Goal: Information Seeking & Learning: Learn about a topic

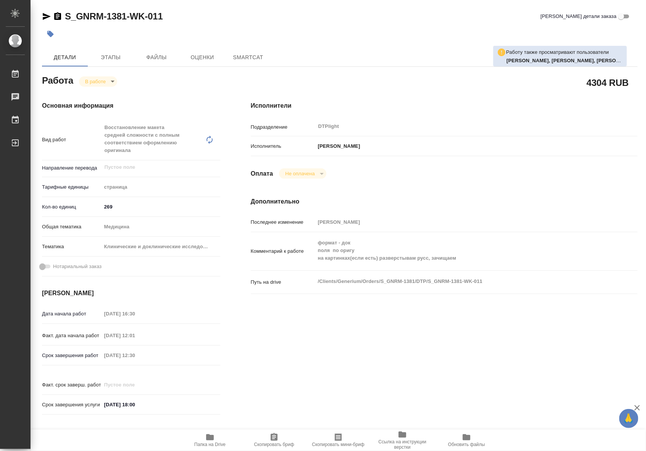
type textarea "x"
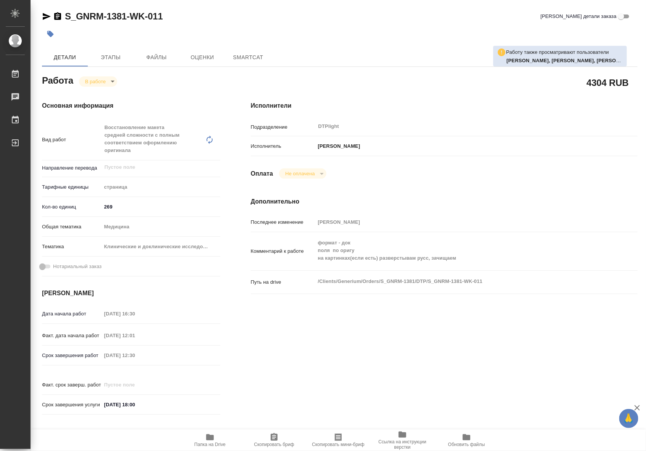
type textarea "x"
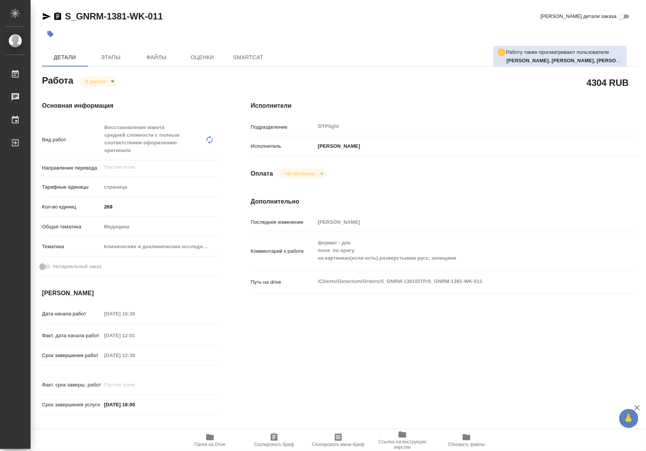
type textarea "x"
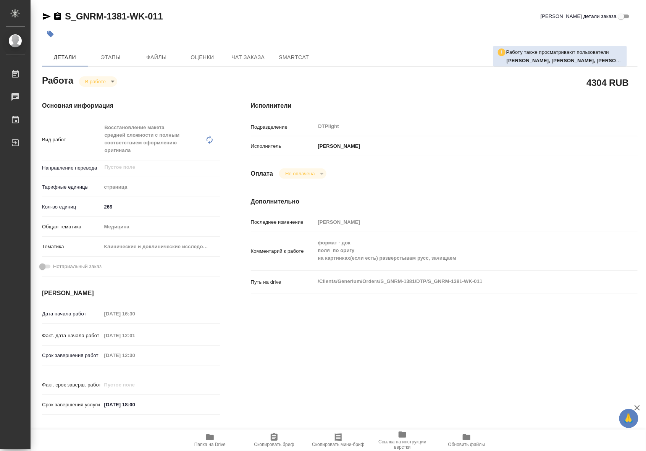
type textarea "x"
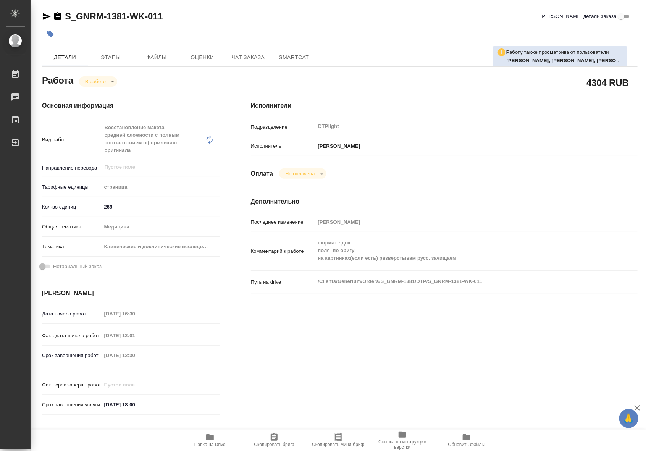
type textarea "x"
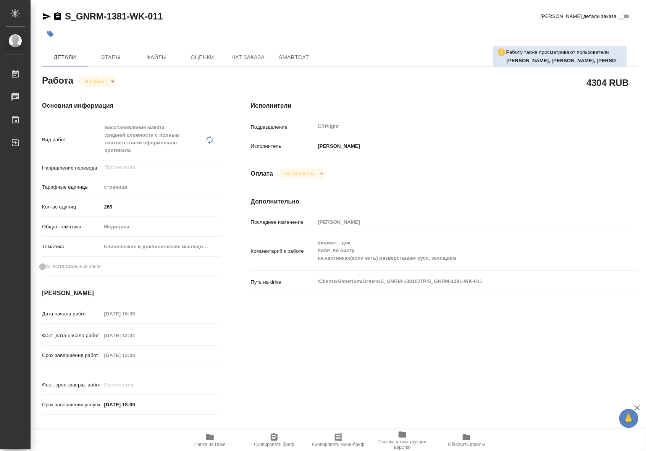
click at [211, 436] on icon "button" at bounding box center [210, 437] width 8 height 6
click at [249, 57] on span "Чат заказа" at bounding box center [248, 58] width 37 height 10
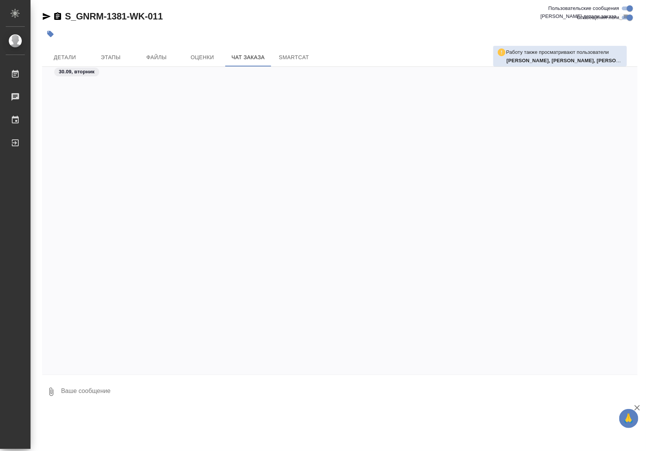
scroll to position [19599, 0]
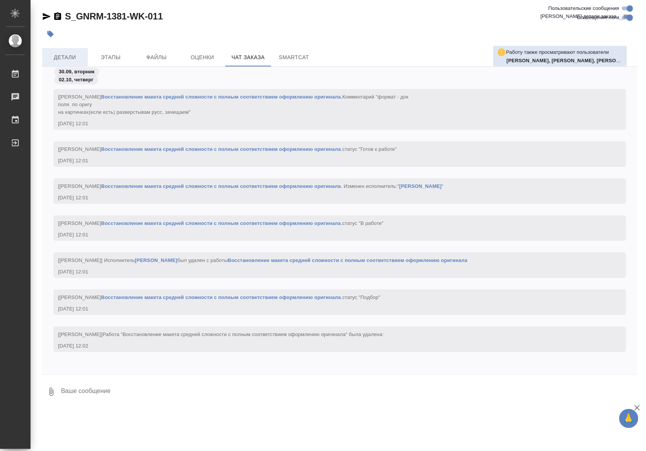
click at [71, 60] on span "Детали" at bounding box center [65, 58] width 37 height 10
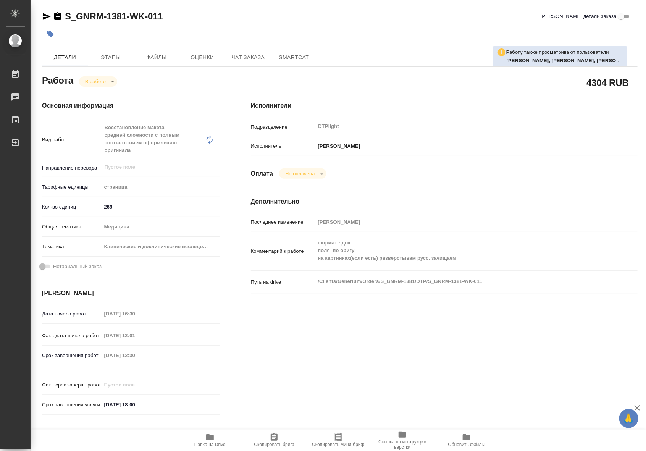
type textarea "x"
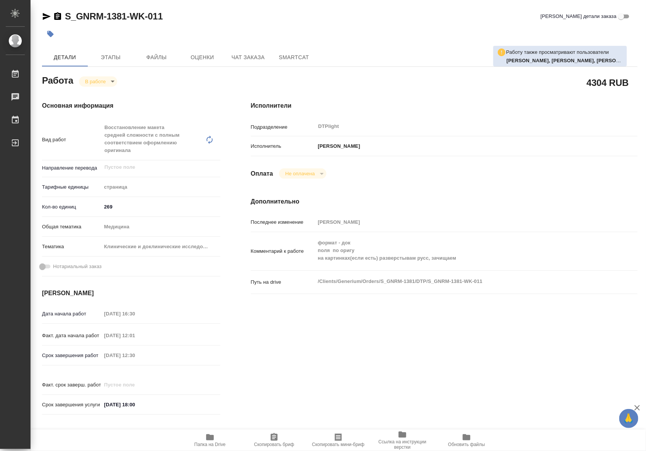
type textarea "x"
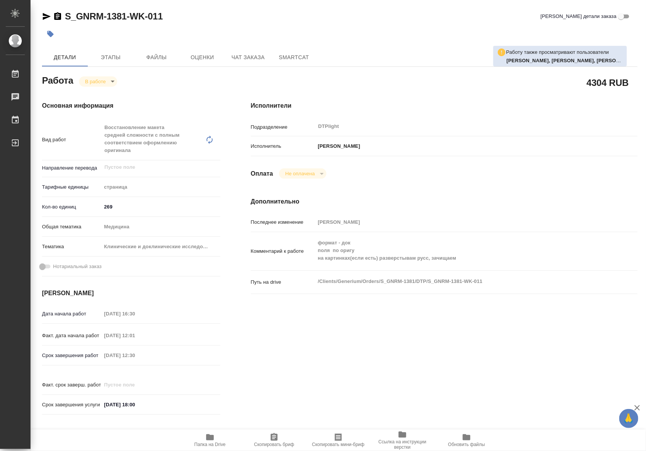
type textarea "x"
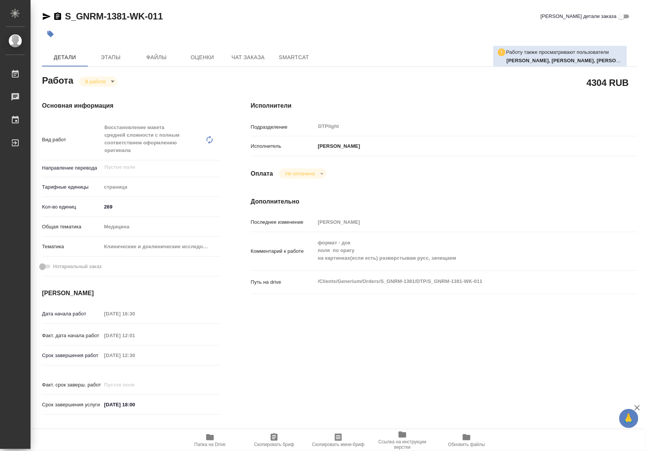
type textarea "x"
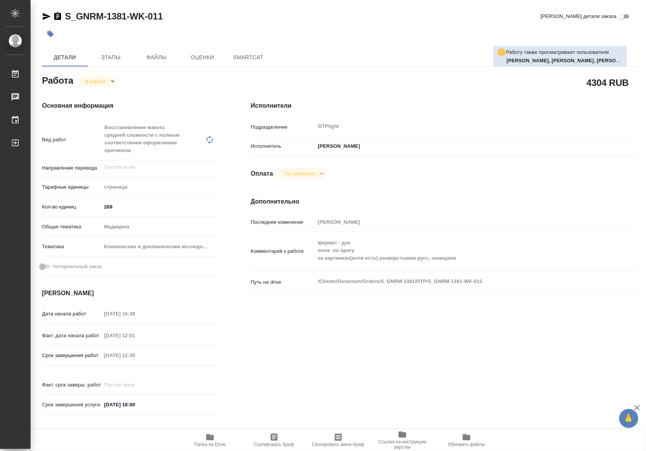
type textarea "x"
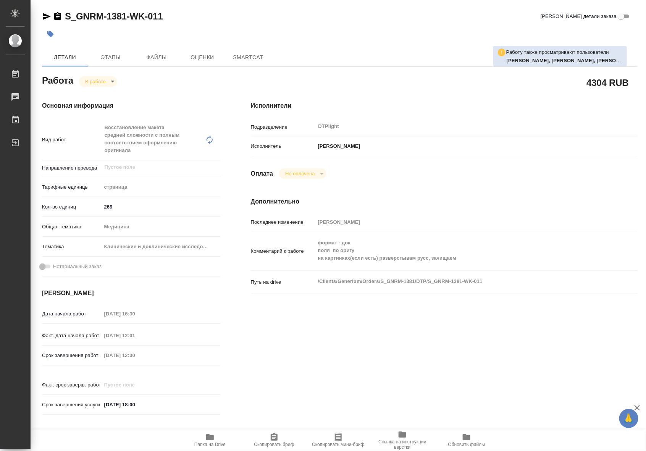
type textarea "x"
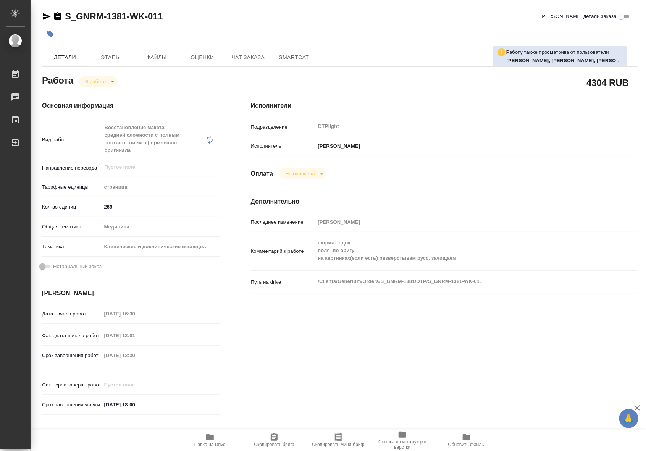
type textarea "x"
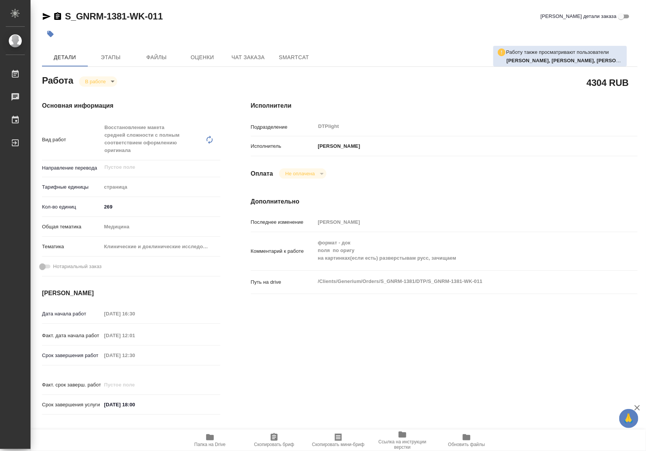
type textarea "x"
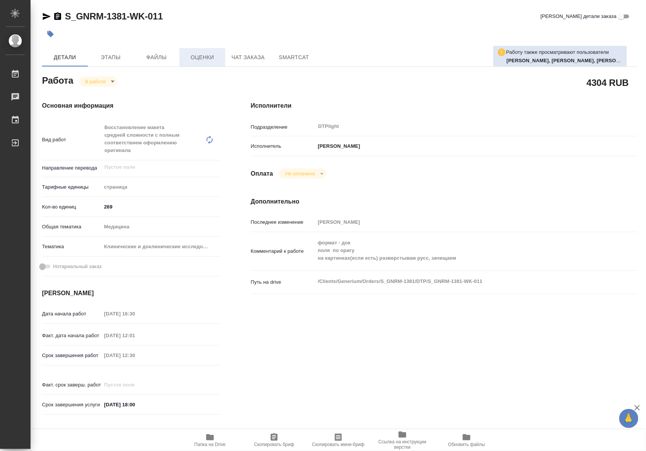
type textarea "x"
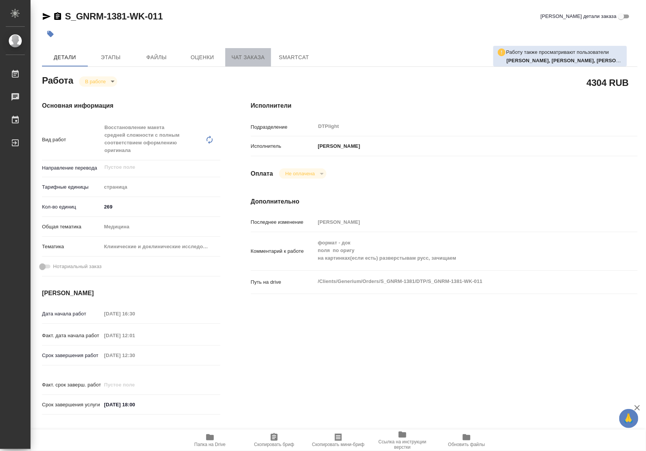
click at [236, 60] on span "Чат заказа" at bounding box center [248, 58] width 37 height 10
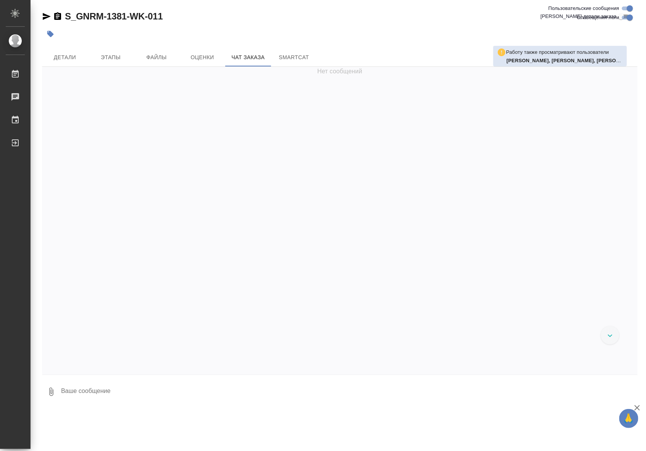
scroll to position [19467, 0]
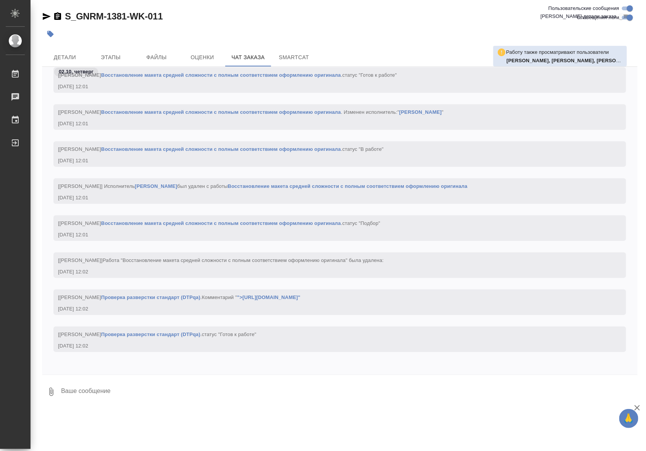
click at [316, 320] on div "[Оксютович Ирина] Работа Проверка разверстки стандарт (DTPqa) . Комментарий " "…" at bounding box center [339, 307] width 595 height 37
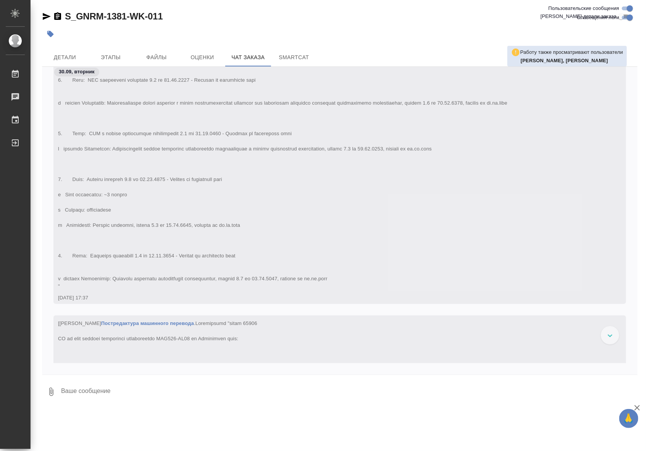
scroll to position [18996, 0]
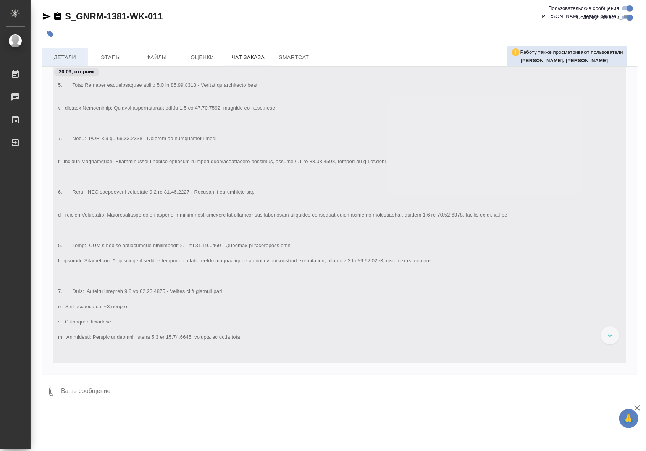
click at [70, 52] on button "Детали" at bounding box center [65, 57] width 46 height 18
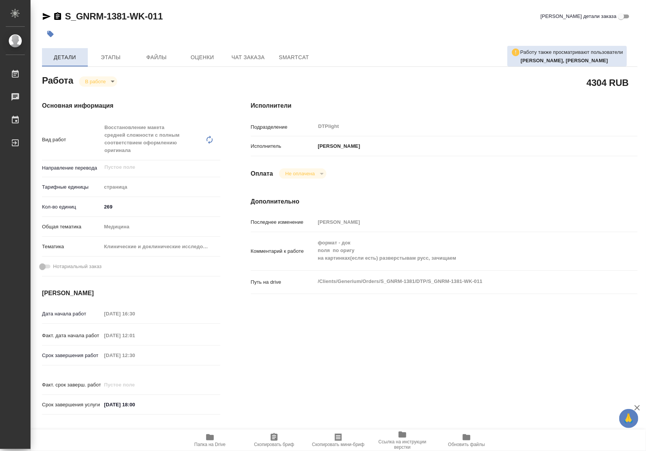
type textarea "x"
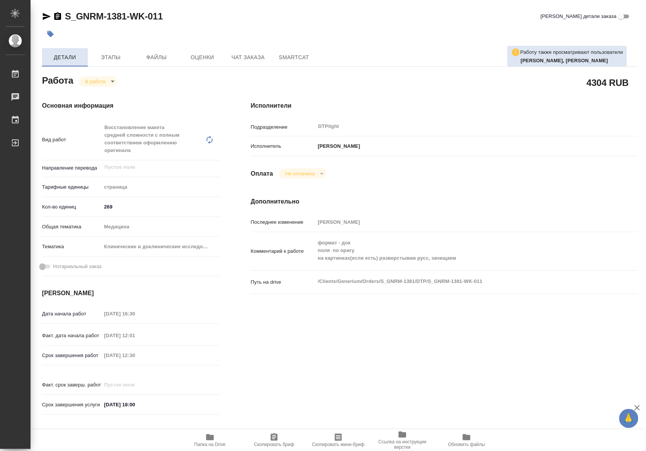
type textarea "x"
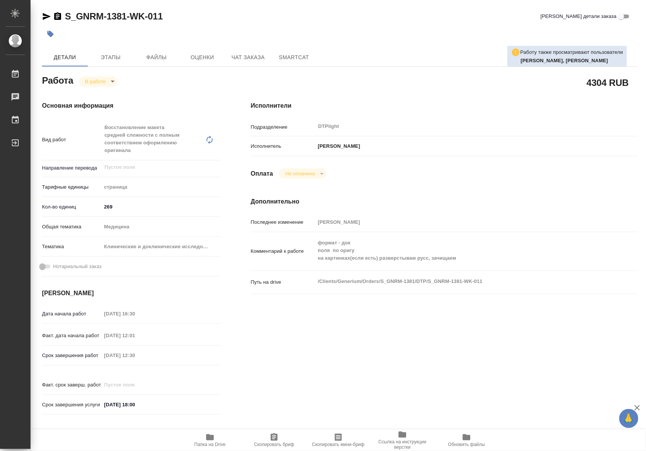
type textarea "x"
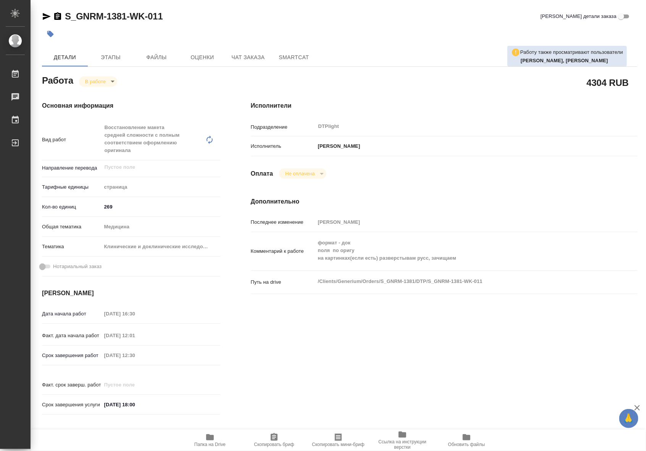
click at [214, 432] on span "Папка на Drive" at bounding box center [209, 439] width 55 height 14
click at [444, 292] on div "Путь на drive /Clients/Generium/Orders/S_GNRM-1381/DTP/S_GNRM-1381-WK-011 x" at bounding box center [444, 288] width 386 height 29
click at [232, 54] on span "Чат заказа" at bounding box center [248, 58] width 37 height 10
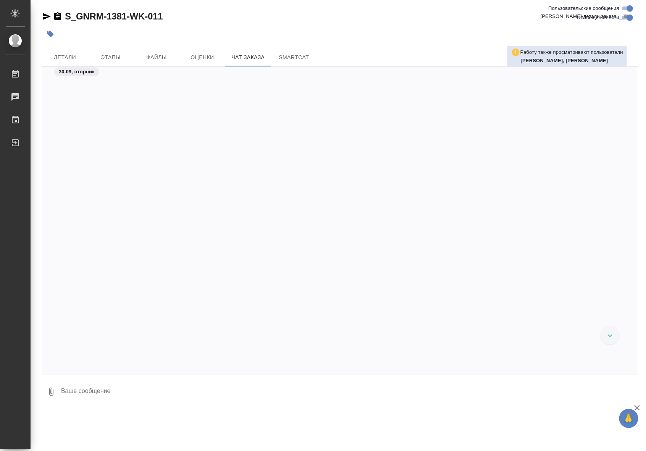
scroll to position [15815, 0]
